Goal: Information Seeking & Learning: Learn about a topic

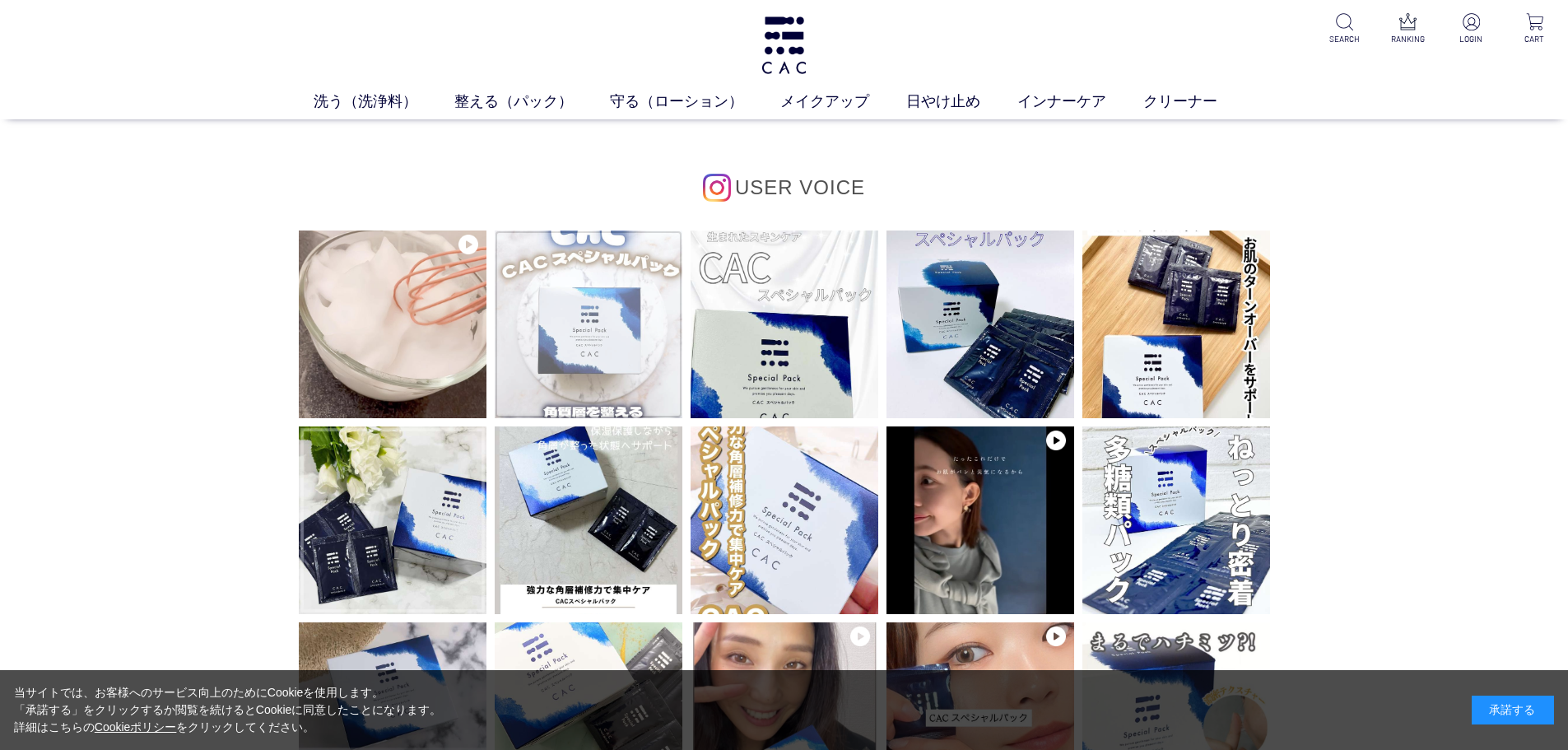
click at [622, 337] on img at bounding box center [588, 324] width 188 height 188
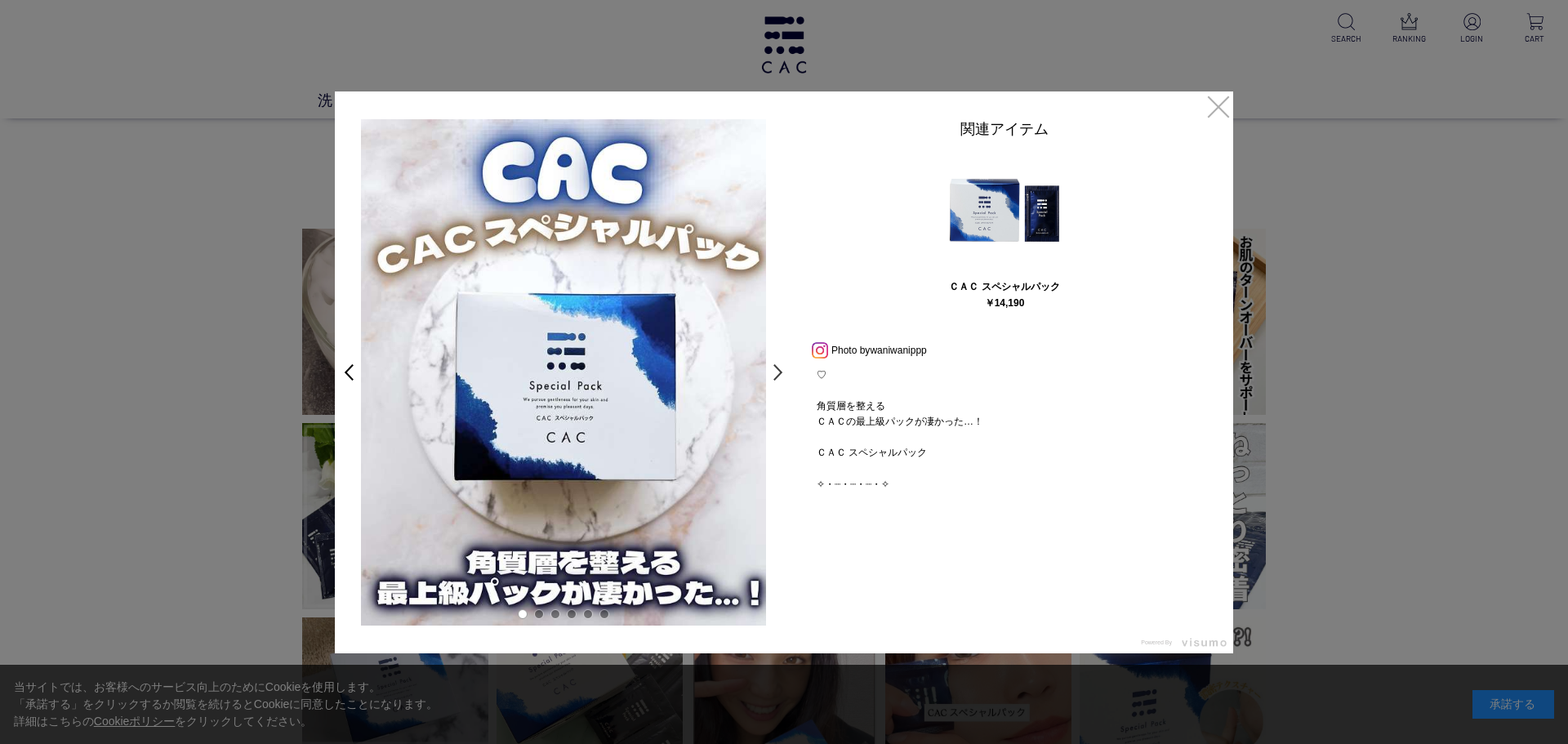
click at [781, 366] on link ">" at bounding box center [783, 373] width 23 height 30
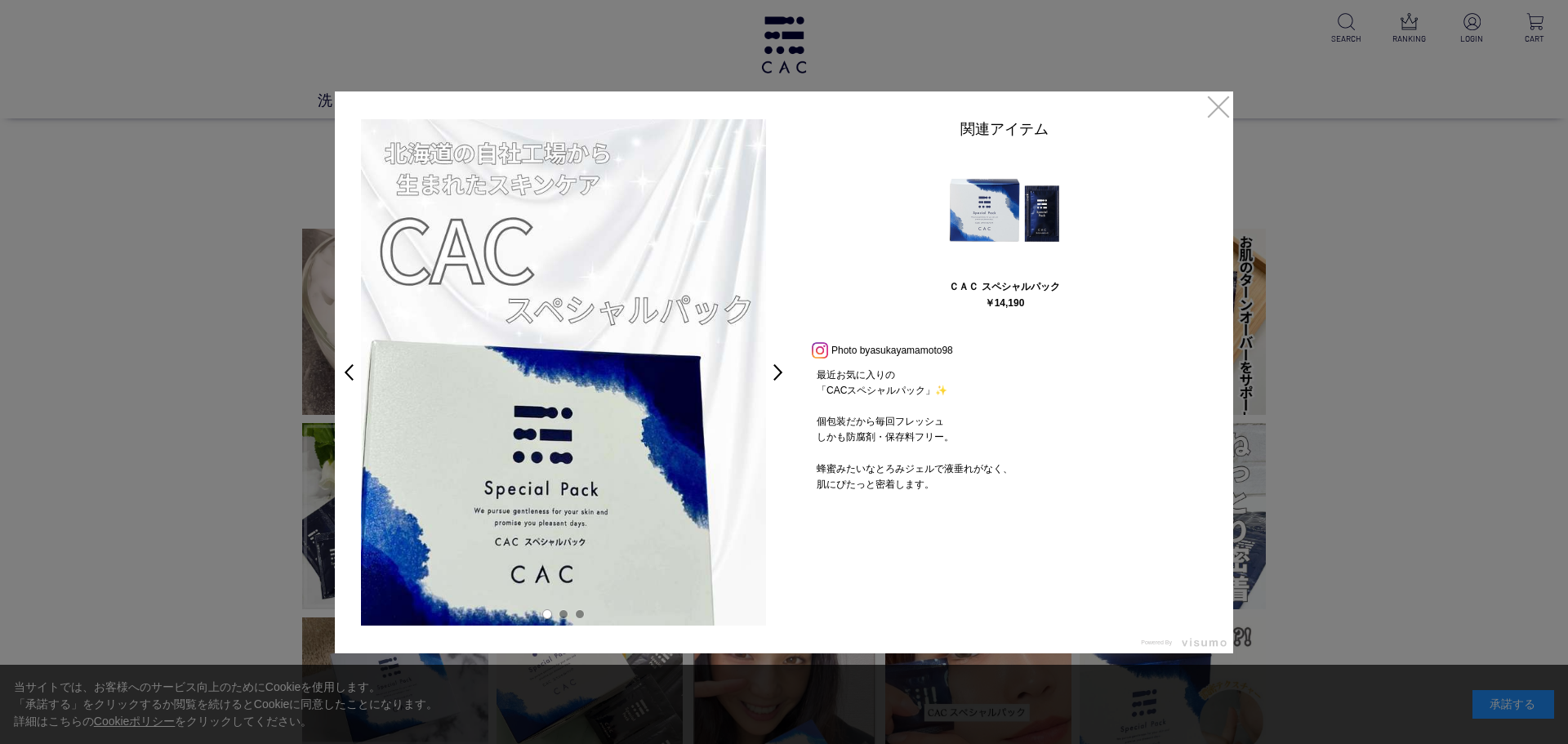
click at [781, 366] on link ">" at bounding box center [783, 373] width 23 height 30
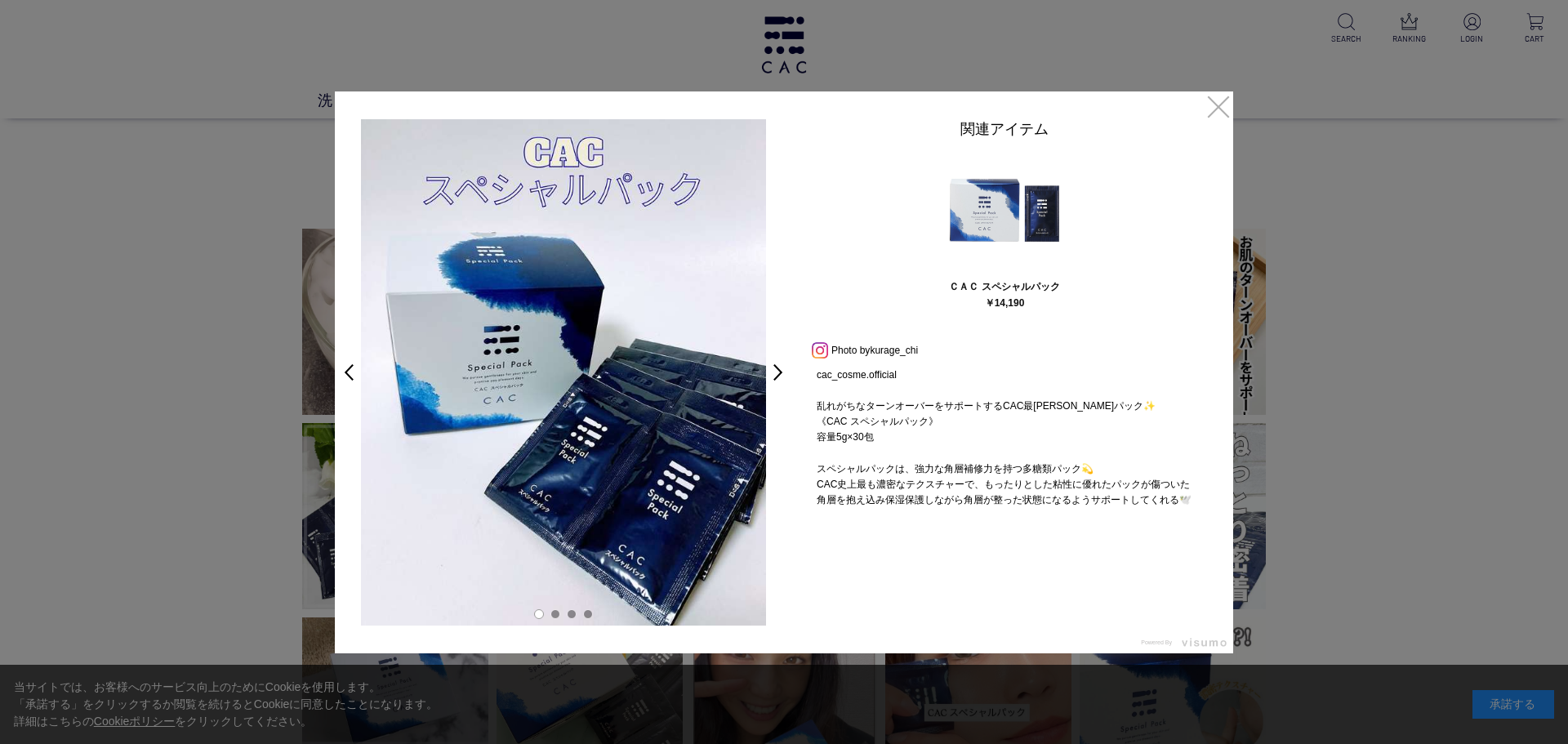
click at [781, 364] on link ">" at bounding box center [783, 373] width 23 height 30
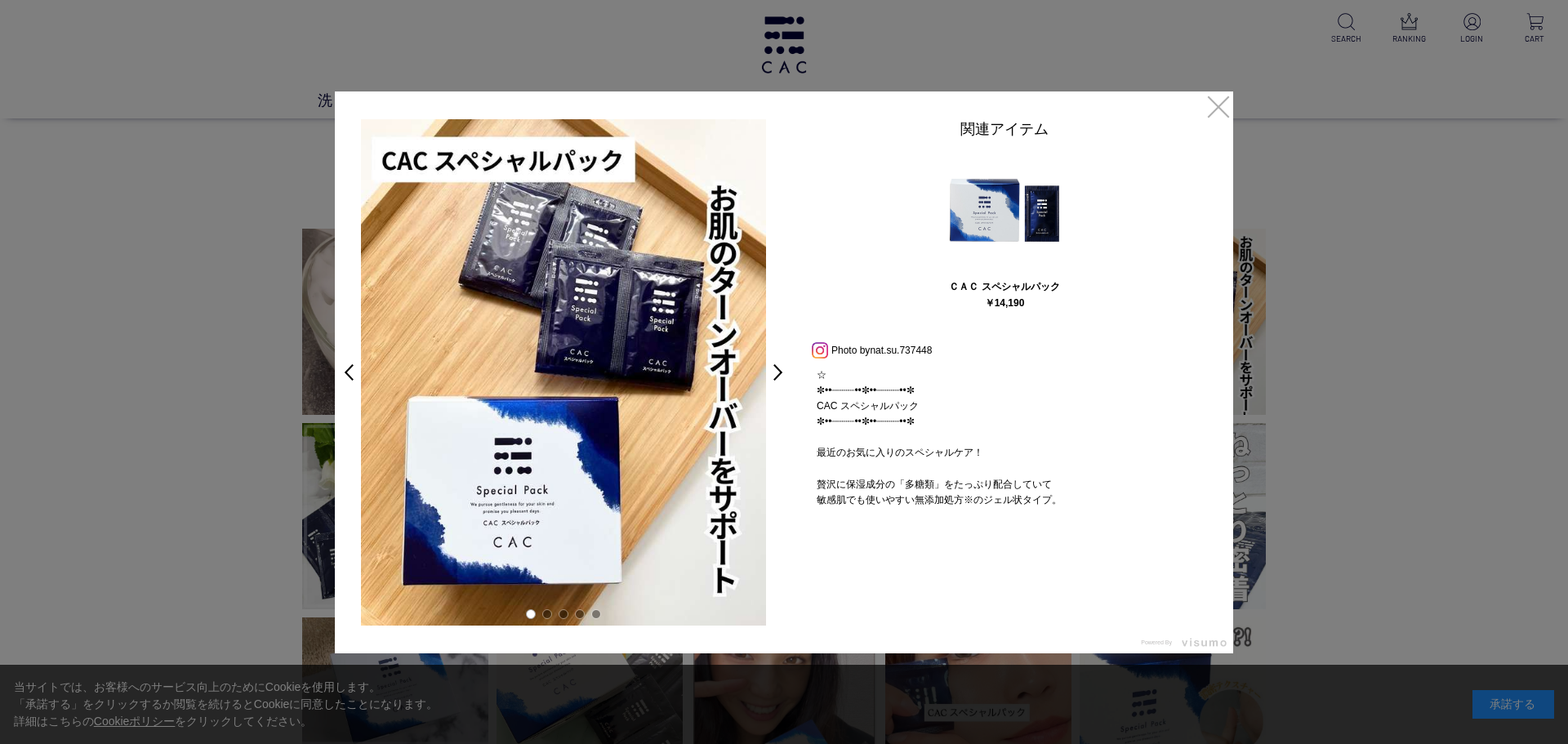
click at [780, 363] on link ">" at bounding box center [783, 373] width 23 height 30
